Goal: Information Seeking & Learning: Check status

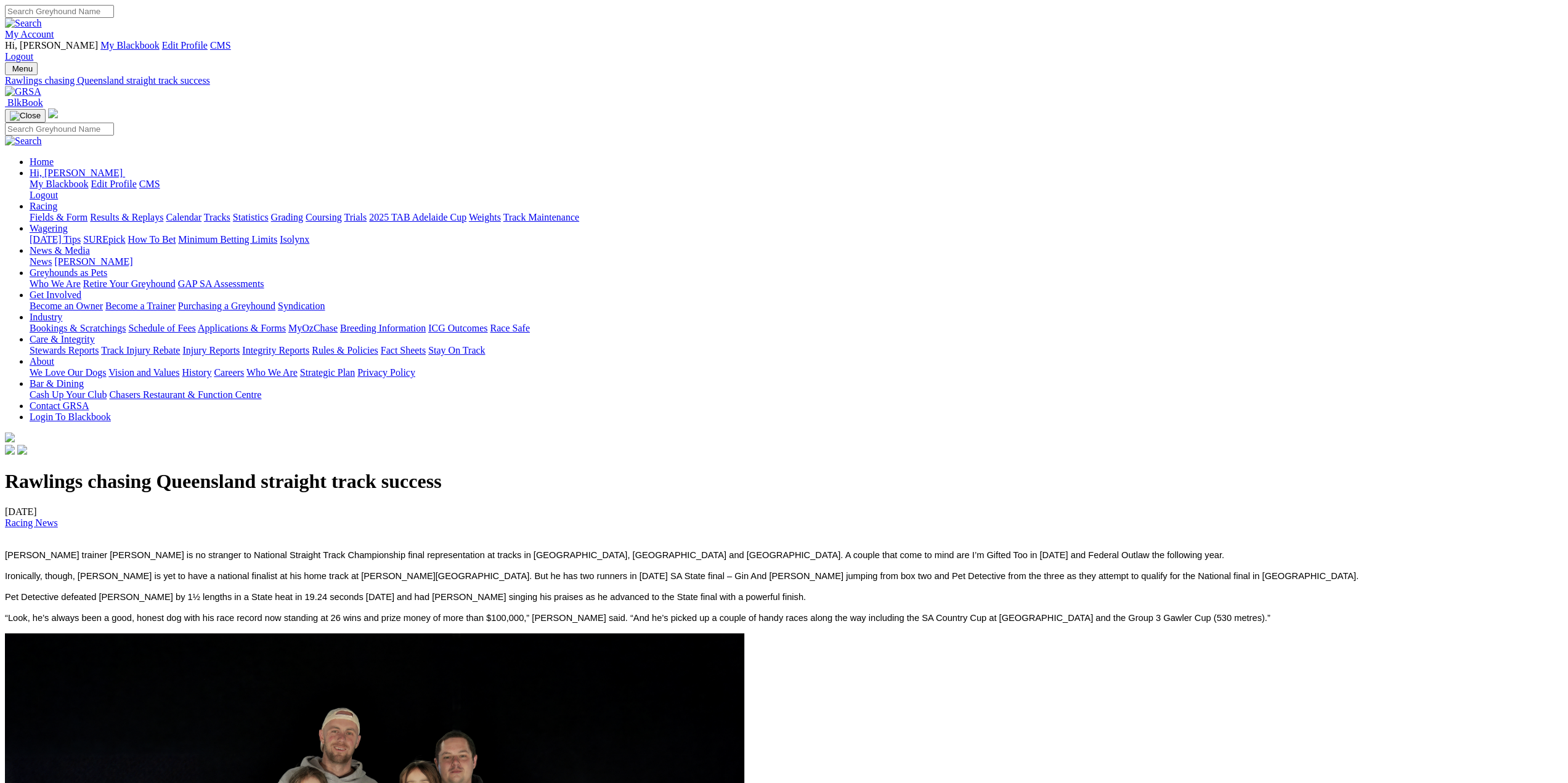
click at [41, 86] on img at bounding box center [23, 91] width 37 height 11
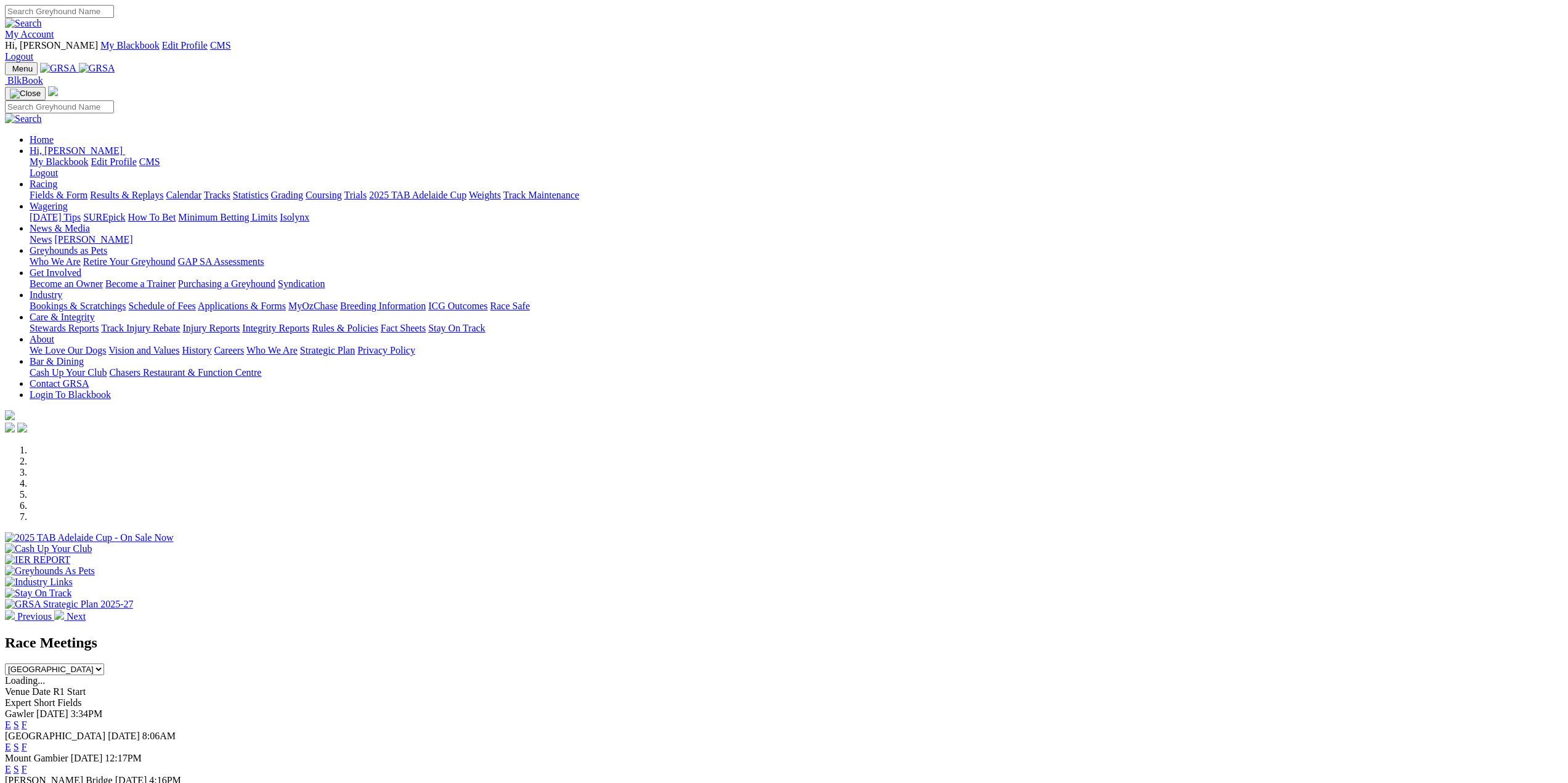
click at [163, 190] on link "Results & Replays" at bounding box center [126, 195] width 73 height 10
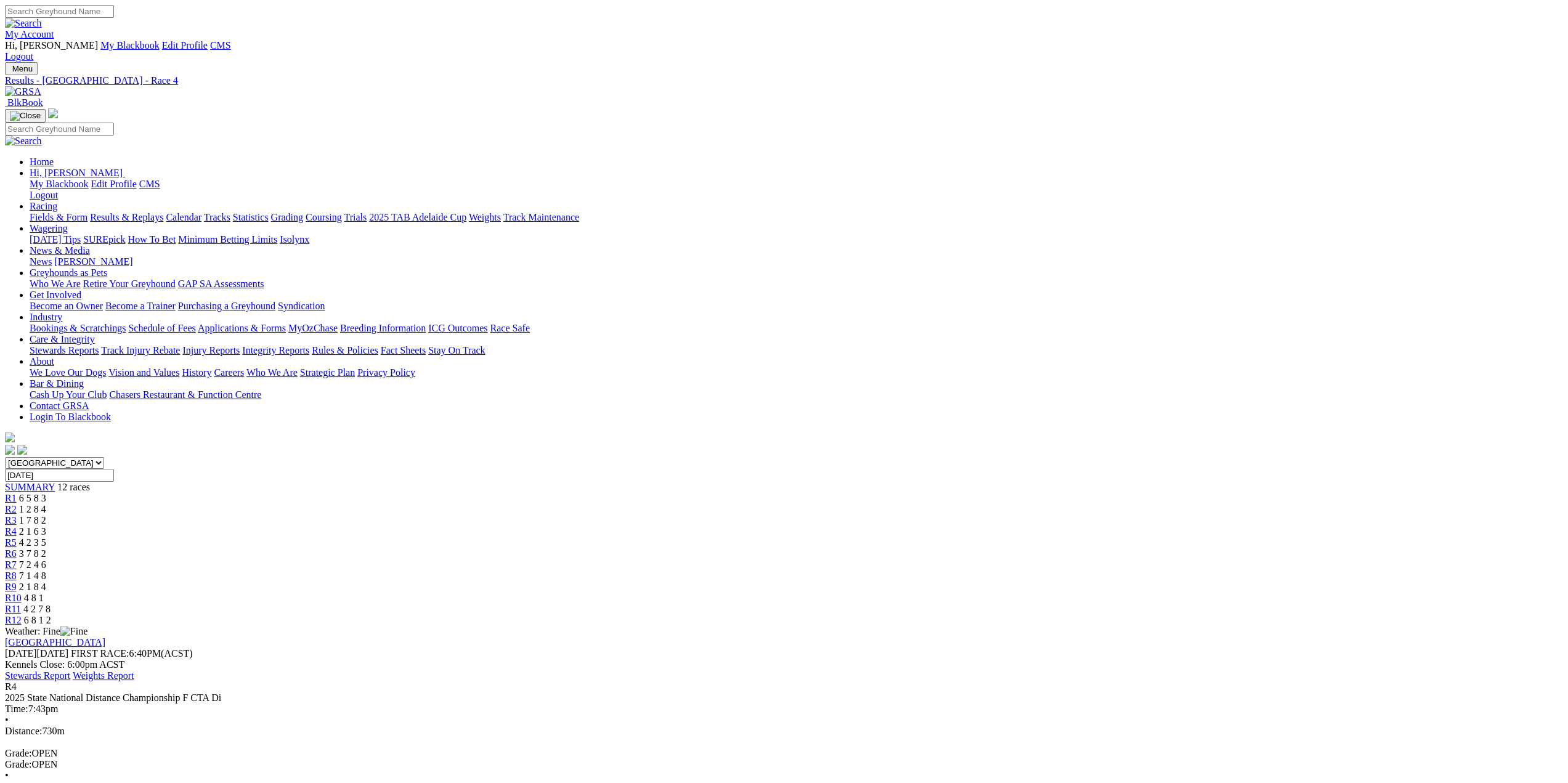
click at [16, 537] on link "R5" at bounding box center [11, 543] width 12 height 10
